Goal: Go to known website: Go to known website

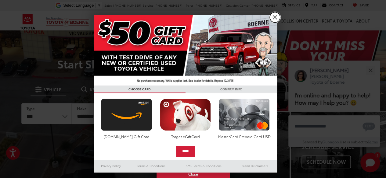
click at [274, 18] on link "X" at bounding box center [275, 17] width 10 height 10
